Goal: Task Accomplishment & Management: Use online tool/utility

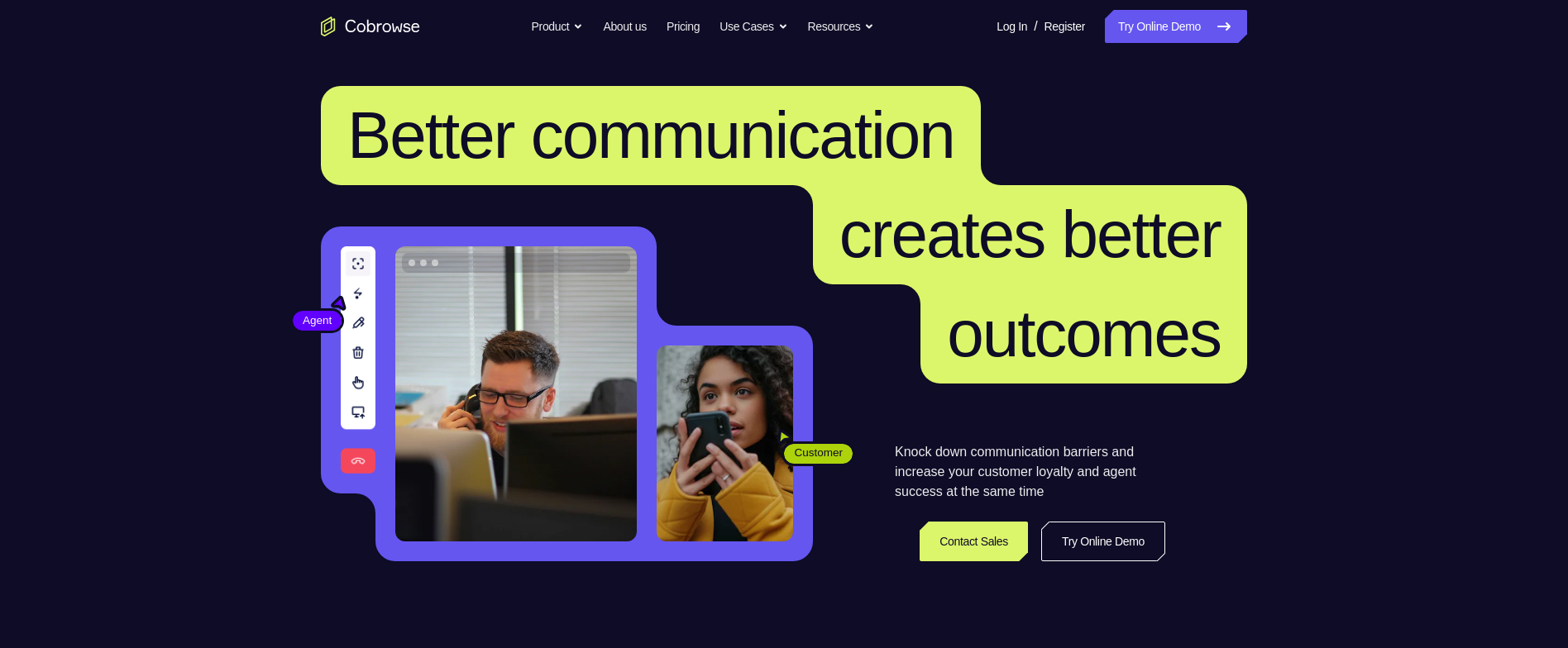
click at [1199, 27] on link "Try Online Demo" at bounding box center [1176, 27] width 142 height 33
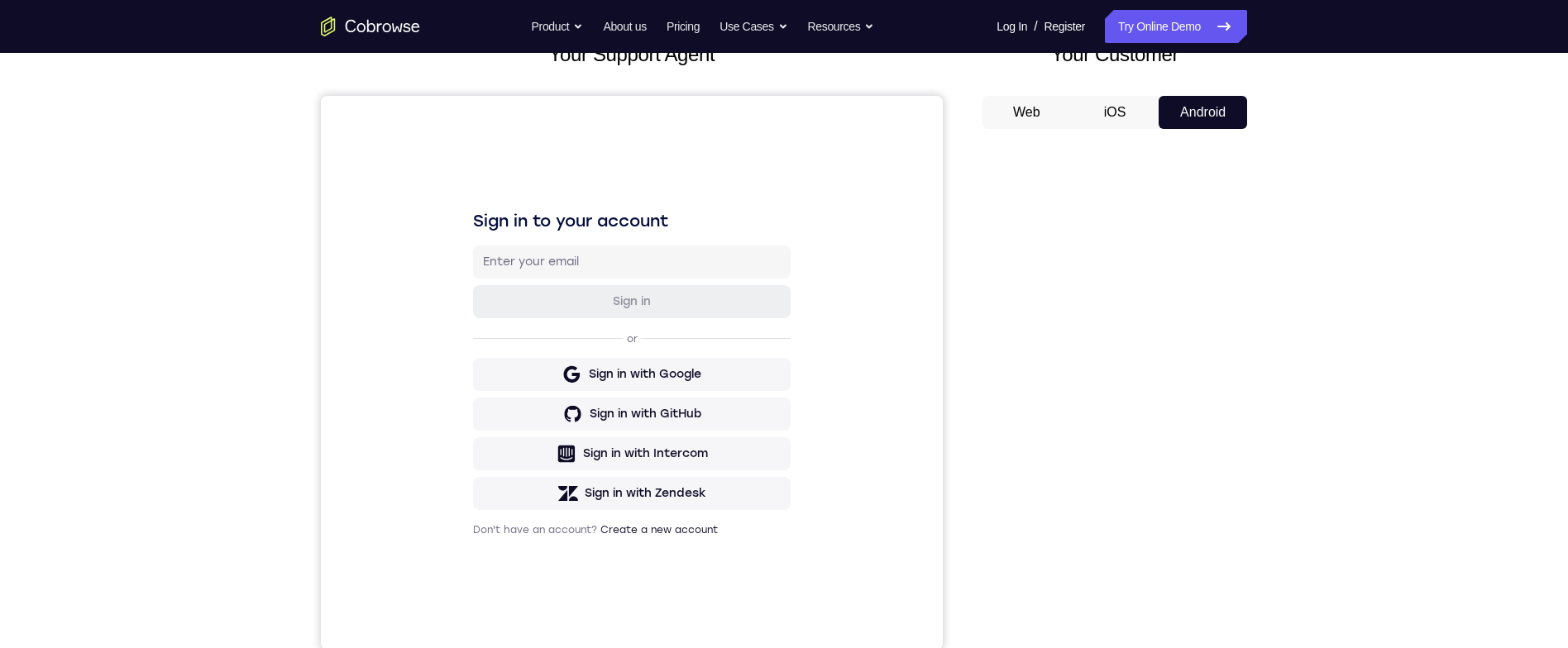
scroll to position [120, 0]
click at [1298, 397] on div "Your Support Agent Your Customer Web iOS Android Next Steps We’d be happy to gi…" at bounding box center [783, 478] width 1058 height 1090
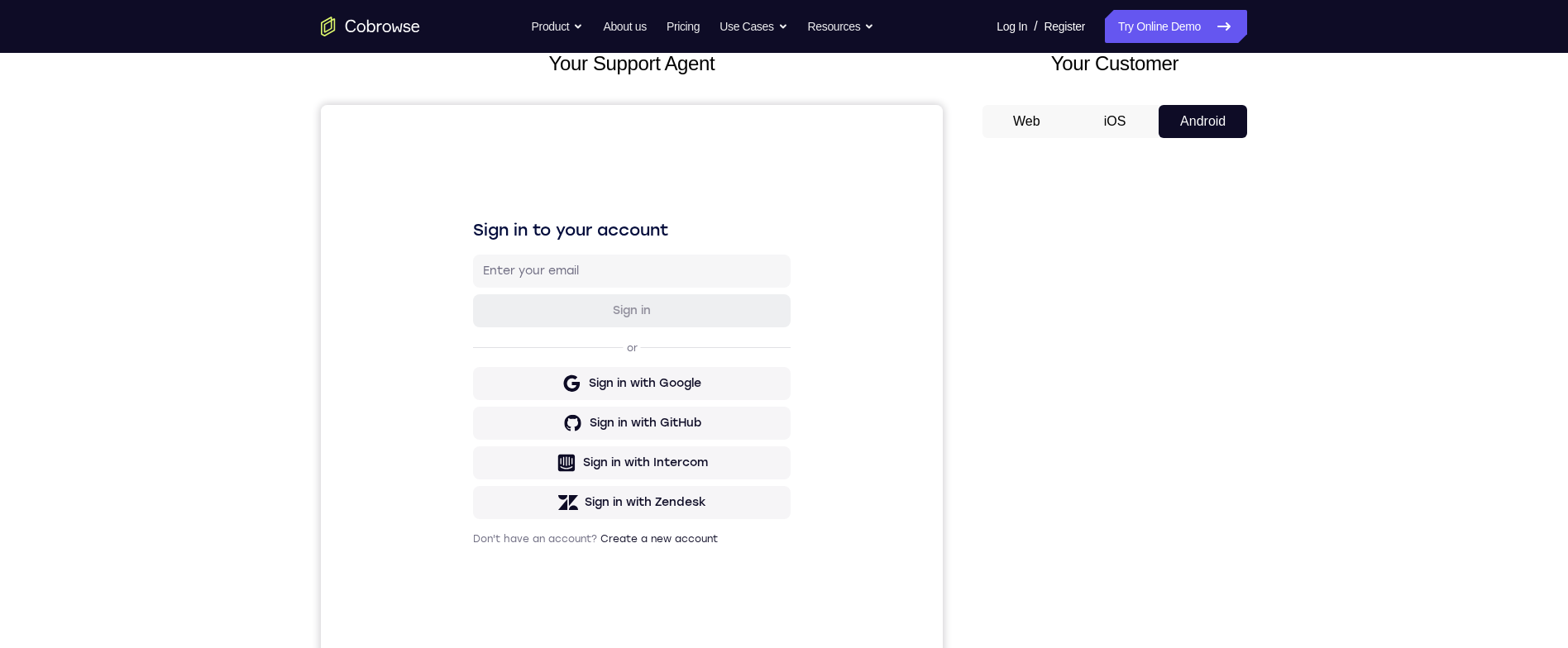
click at [1259, 478] on div "Your Support Agent Your Customer Web iOS Android Next Steps We’d be happy to gi…" at bounding box center [783, 488] width 1058 height 1090
click at [1266, 488] on div "Your Support Agent Your Customer Web iOS Android Next Steps We’d be happy to gi…" at bounding box center [783, 488] width 1058 height 1090
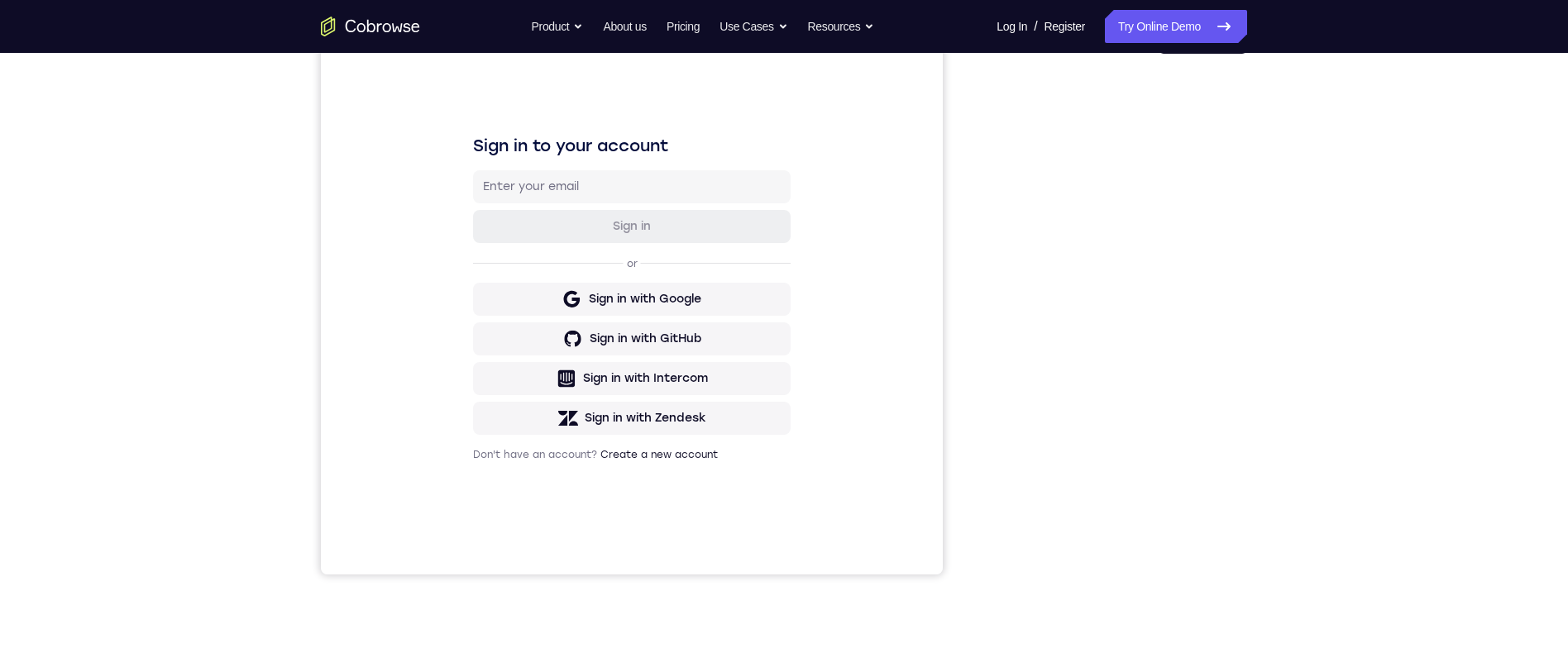
scroll to position [285, 0]
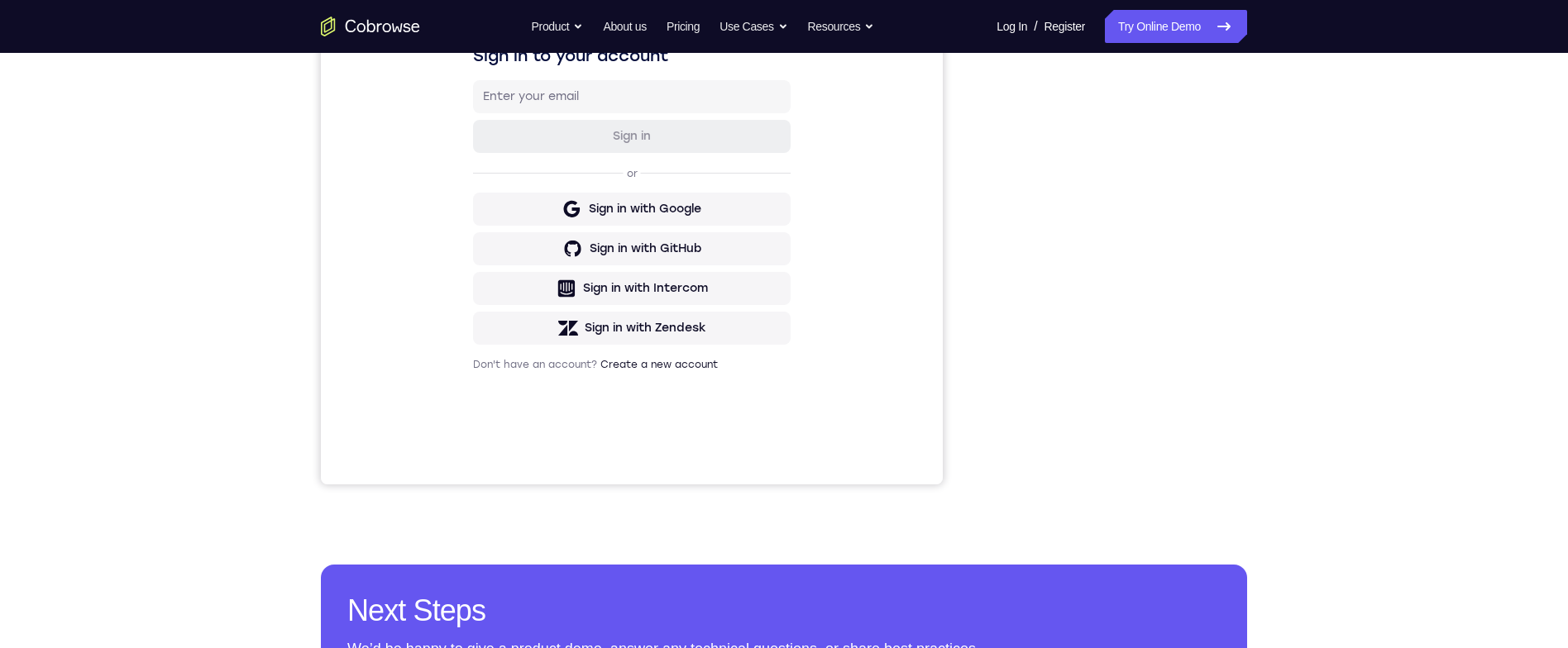
click at [1328, 313] on div "Your Support Agent Your Customer Web iOS Android Next Steps We’d be happy to gi…" at bounding box center [784, 314] width 1568 height 1090
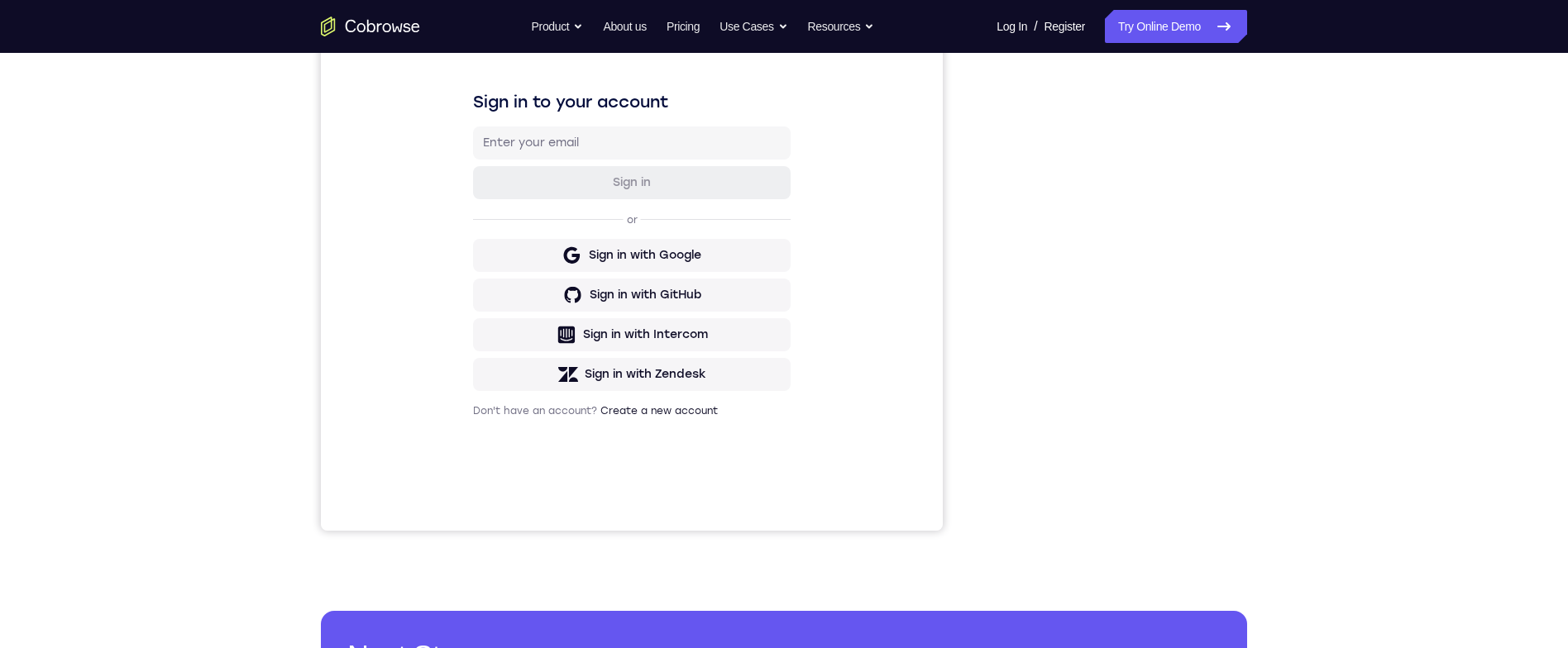
scroll to position [0, 0]
